Goal: Transaction & Acquisition: Purchase product/service

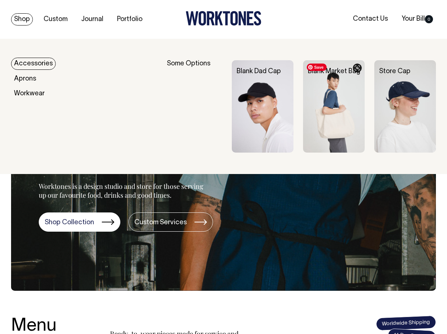
click at [296, 124] on img at bounding box center [334, 106] width 62 height 93
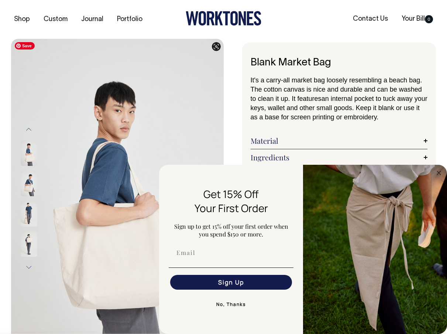
click at [25, 186] on img at bounding box center [29, 183] width 17 height 26
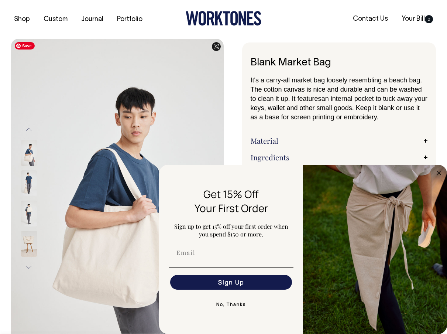
click at [27, 213] on div at bounding box center [38, 198] width 37 height 424
click at [27, 236] on img at bounding box center [29, 244] width 17 height 26
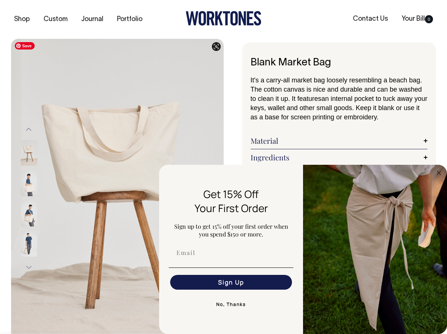
click at [27, 241] on img at bounding box center [29, 244] width 17 height 26
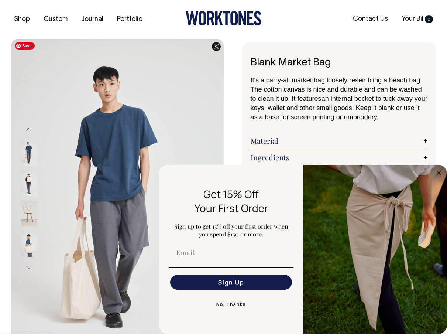
click at [27, 212] on img at bounding box center [29, 213] width 17 height 26
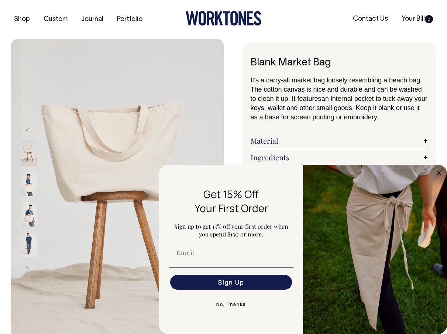
click at [28, 267] on button "Next" at bounding box center [28, 267] width 11 height 17
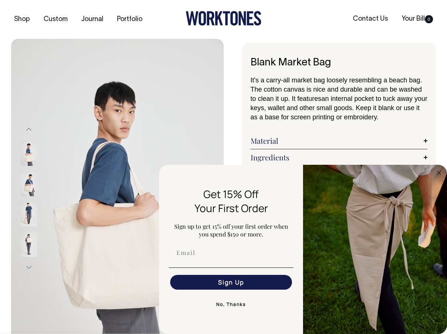
click at [29, 244] on img at bounding box center [29, 244] width 17 height 26
click at [428, 37] on div "Shop Custom Journal Portfolio Contact Us Your Bill 0" at bounding box center [223, 19] width 447 height 39
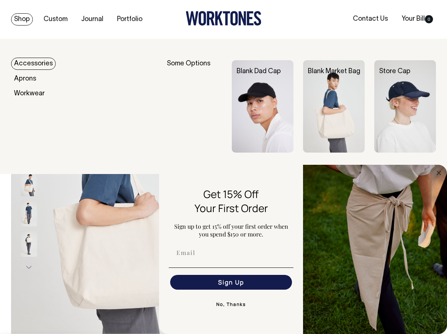
click at [24, 19] on link "Shop" at bounding box center [22, 19] width 22 height 12
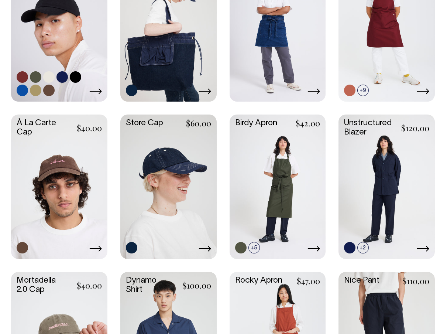
scroll to position [259, 0]
